Goal: Transaction & Acquisition: Purchase product/service

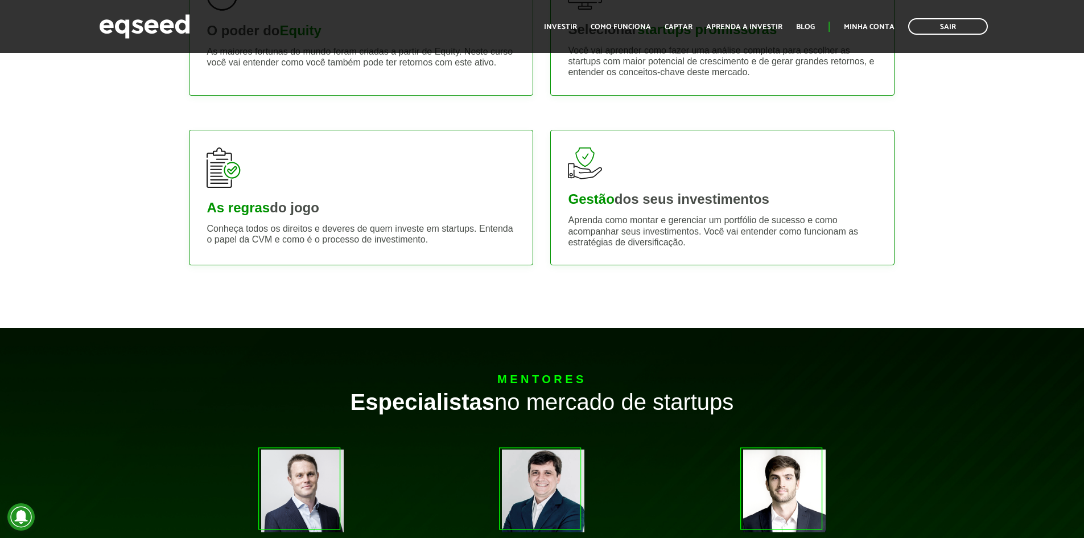
scroll to position [626, 0]
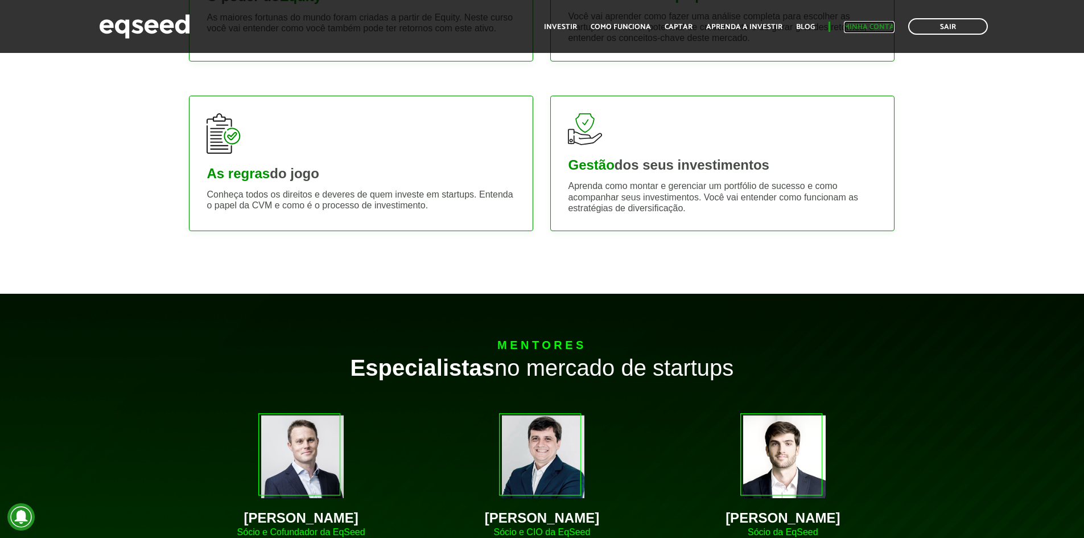
click at [846, 26] on link "Minha conta" at bounding box center [869, 26] width 51 height 7
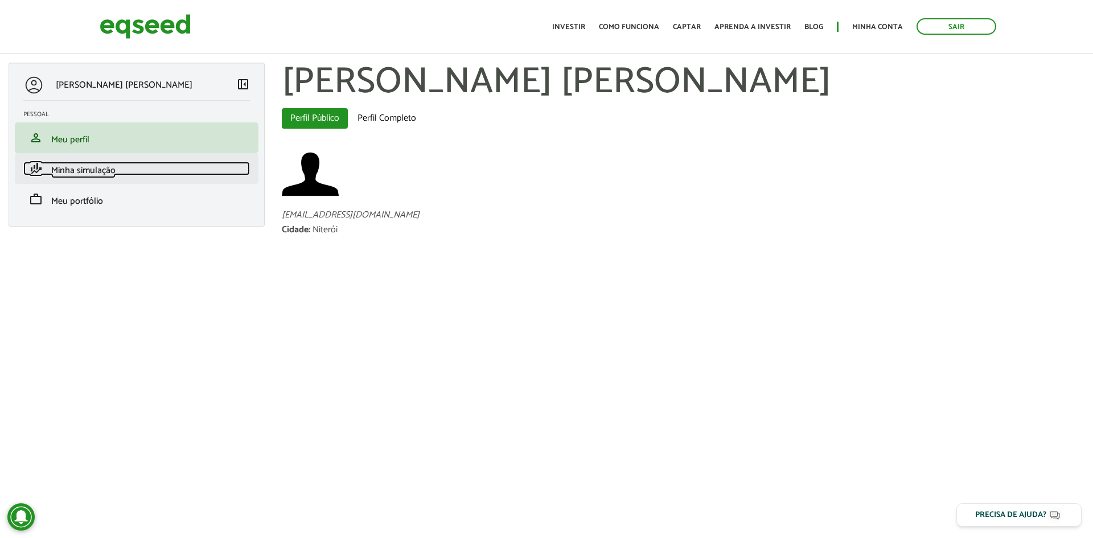
click at [149, 170] on link "finance_mode Minha simulação" at bounding box center [136, 169] width 226 height 14
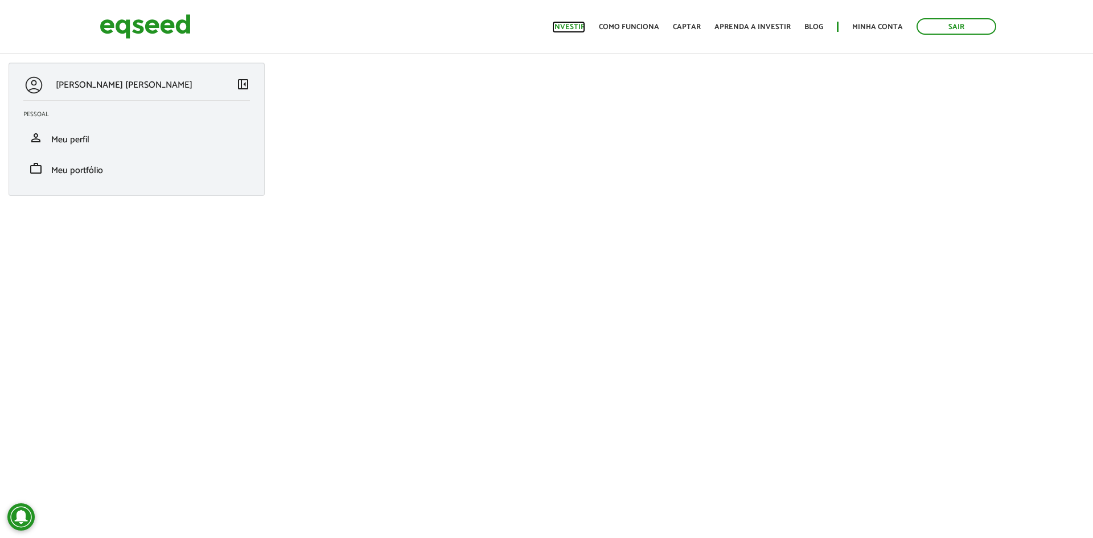
click at [578, 25] on link "Investir" at bounding box center [568, 26] width 33 height 7
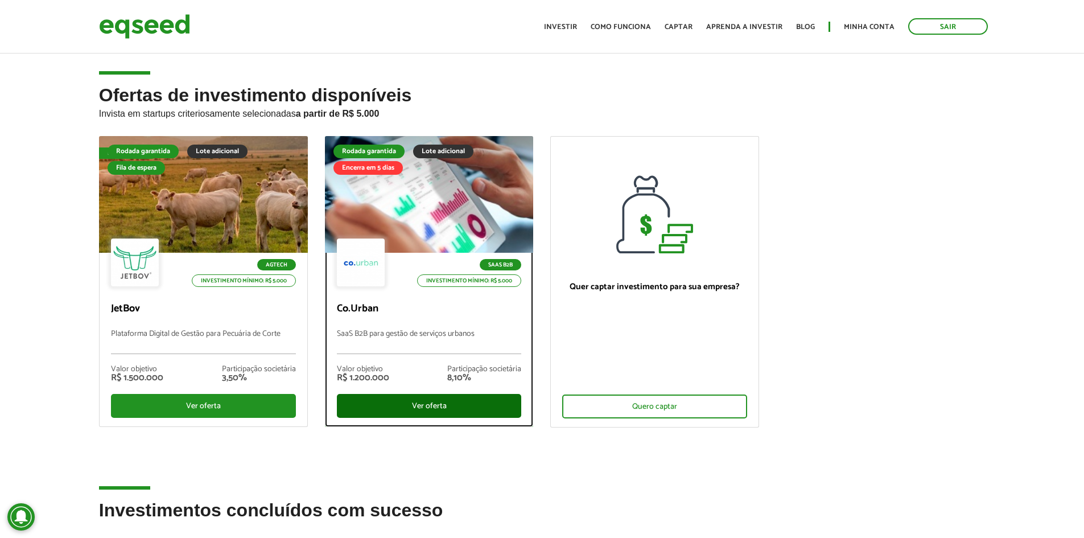
click at [377, 406] on div "Ver oferta" at bounding box center [429, 406] width 185 height 24
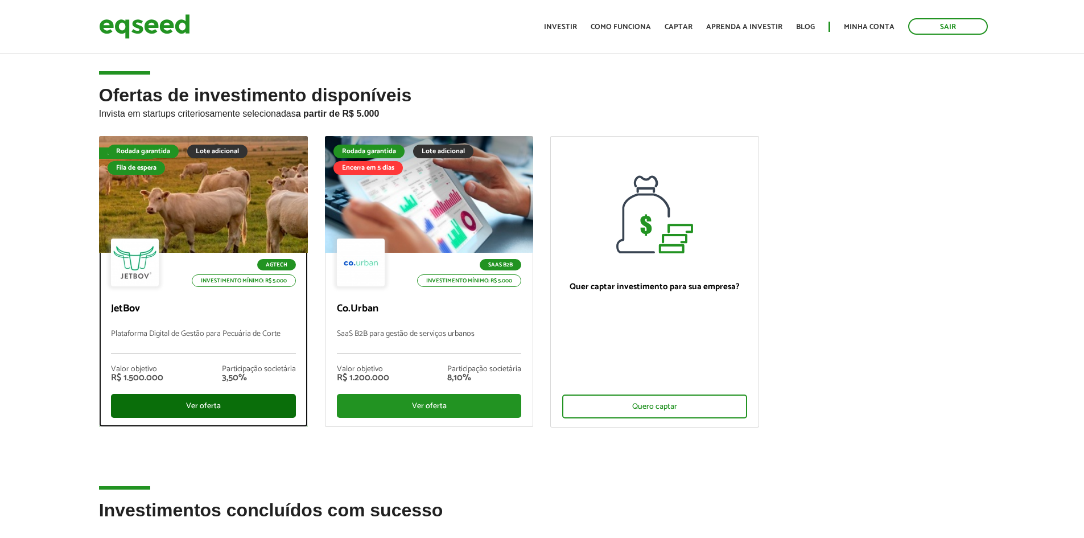
click at [192, 394] on div "Ver oferta" at bounding box center [203, 406] width 185 height 24
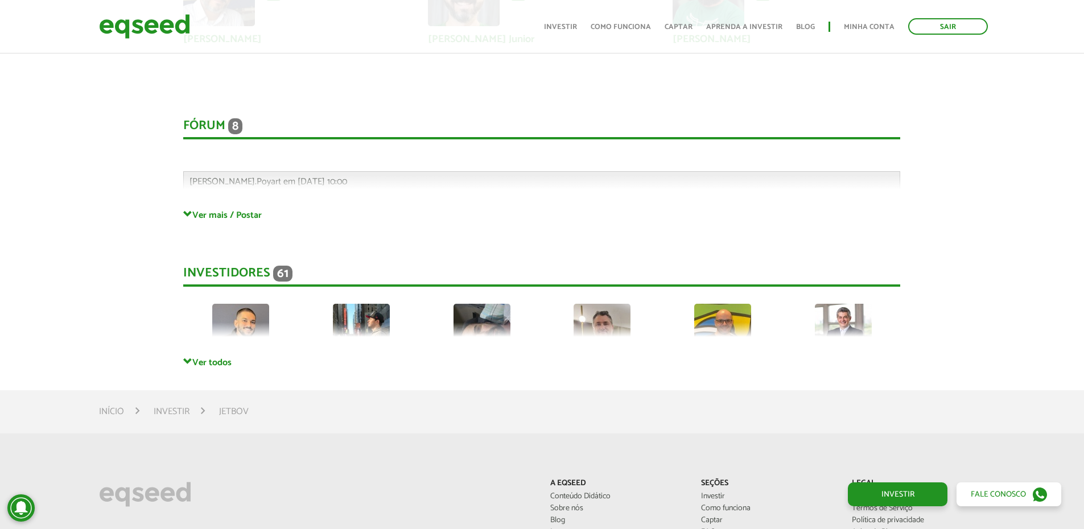
scroll to position [3056, 0]
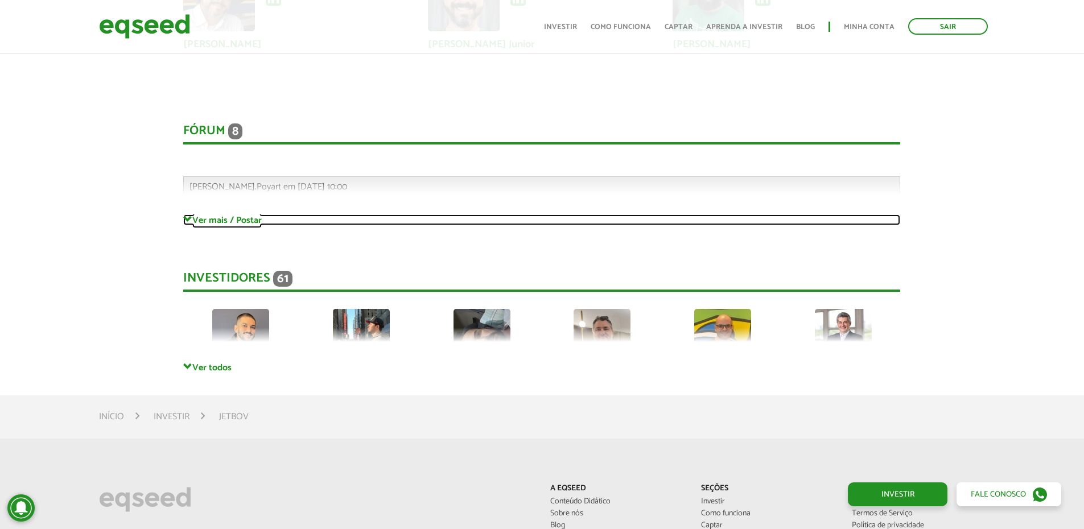
click at [225, 220] on link "Ver mais / Postar" at bounding box center [541, 220] width 717 height 11
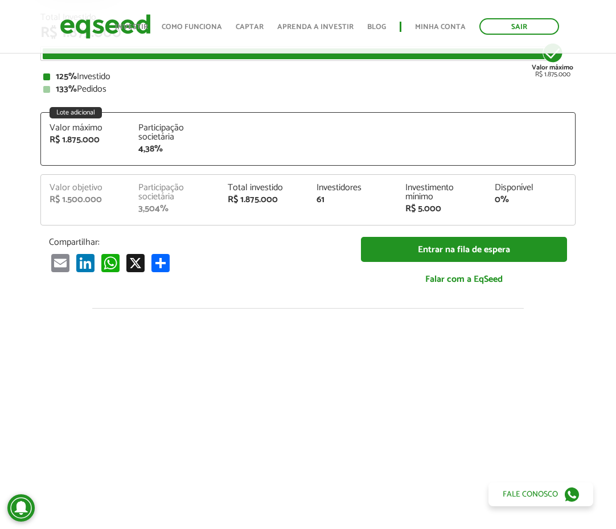
scroll to position [0, 0]
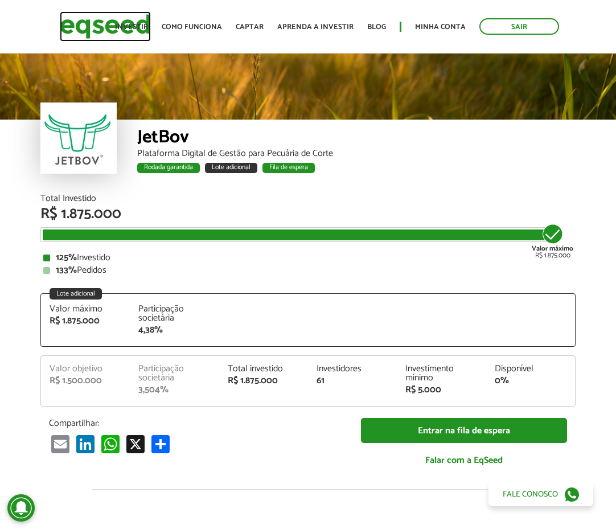
click at [102, 27] on img at bounding box center [105, 26] width 91 height 30
